Goal: Task Accomplishment & Management: Manage account settings

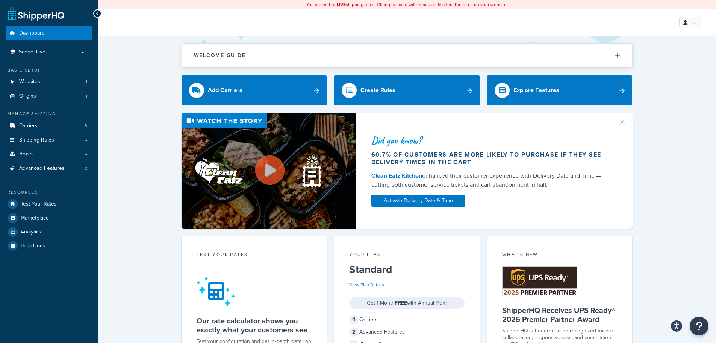
click at [663, 172] on div "Did you know? 60.7% of customers are more likely to purchase if they see delive…" at bounding box center [407, 170] width 589 height 115
click at [54, 125] on link "Carriers 3" at bounding box center [49, 126] width 87 height 14
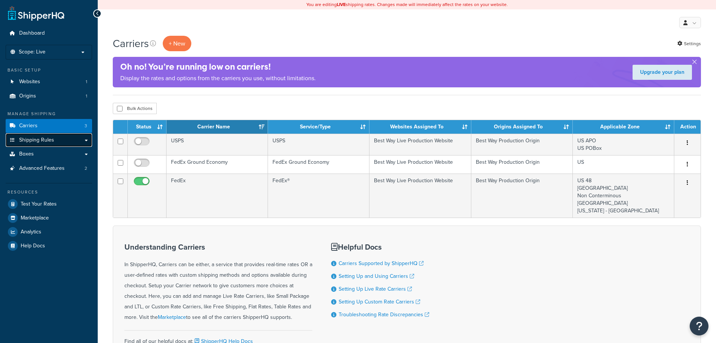
drag, startPoint x: 0, startPoint y: 0, endPoint x: 53, endPoint y: 139, distance: 148.4
click at [53, 139] on span "Shipping Rules" at bounding box center [36, 140] width 35 height 6
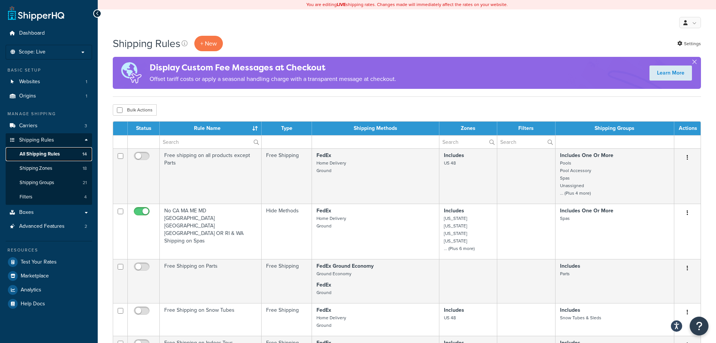
click at [56, 155] on span "All Shipping Rules" at bounding box center [40, 154] width 40 height 6
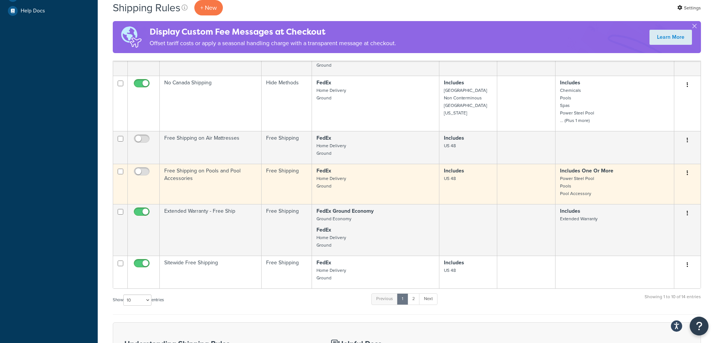
scroll to position [301, 0]
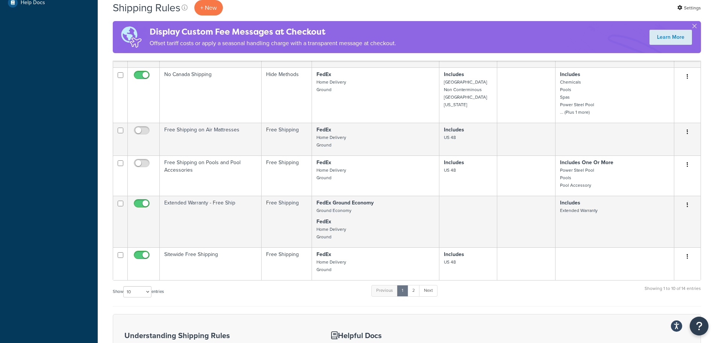
click at [46, 203] on div "Dashboard Scope: Live Development Integration Test Basic Setup Websites 1 Origi…" at bounding box center [49, 96] width 98 height 795
click at [524, 12] on div "Shipping Rules + New Settings" at bounding box center [407, 7] width 589 height 15
